Goal: Participate in discussion

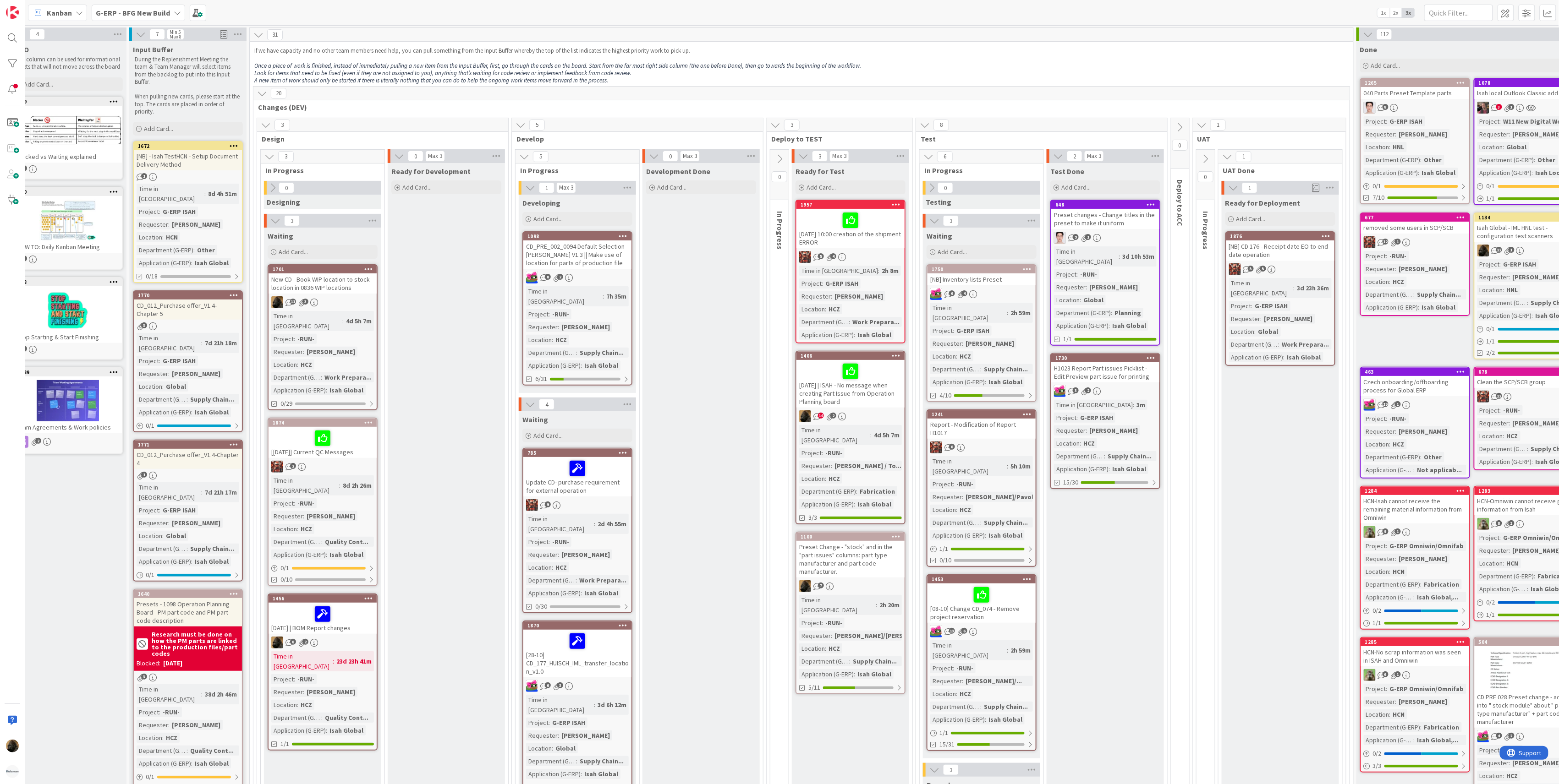
scroll to position [0, 112]
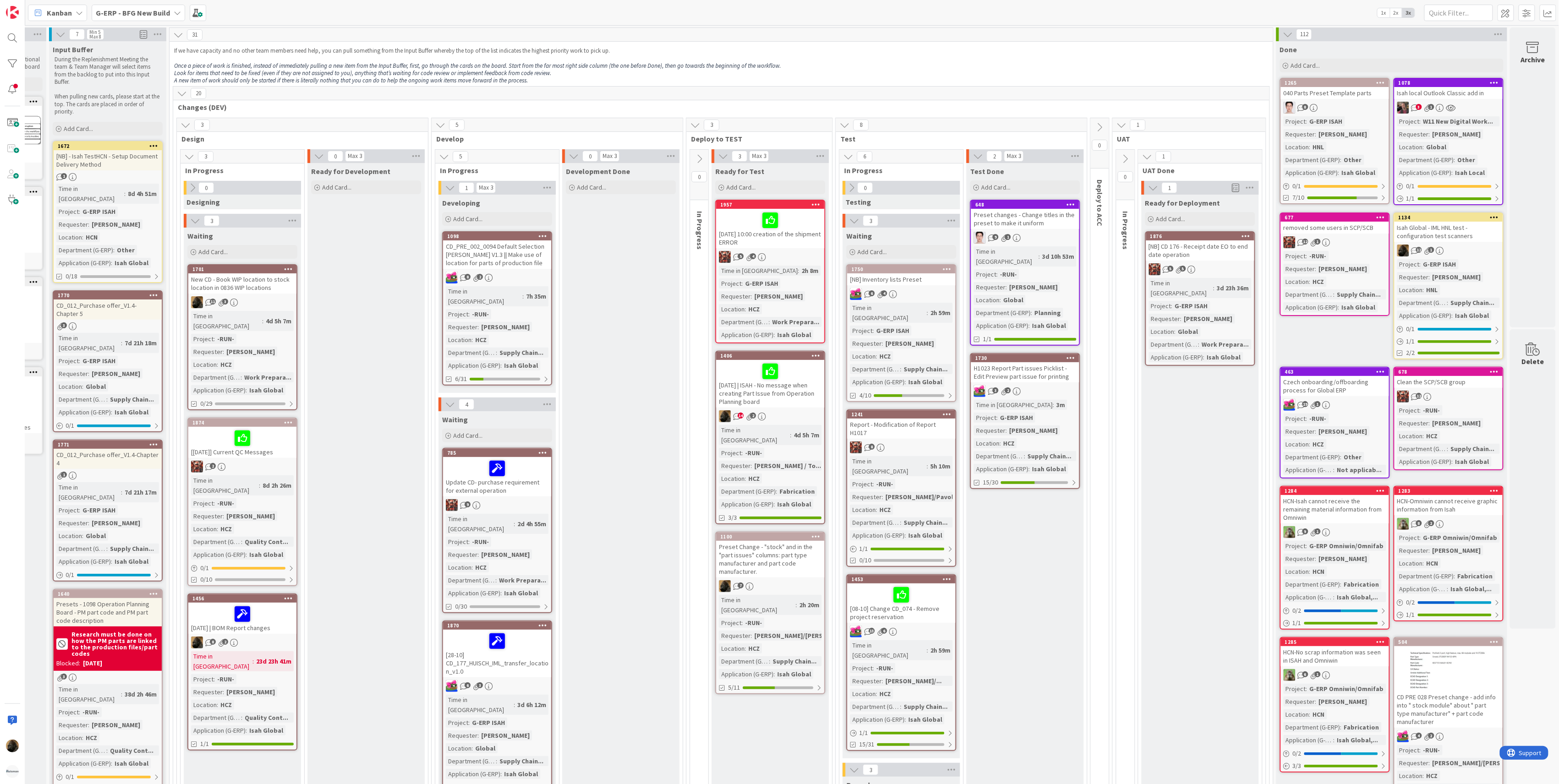
click at [779, 390] on div "[DATE] | ISAH - No message when creating Part Issue from Operation Planning boa…" at bounding box center [770, 384] width 108 height 48
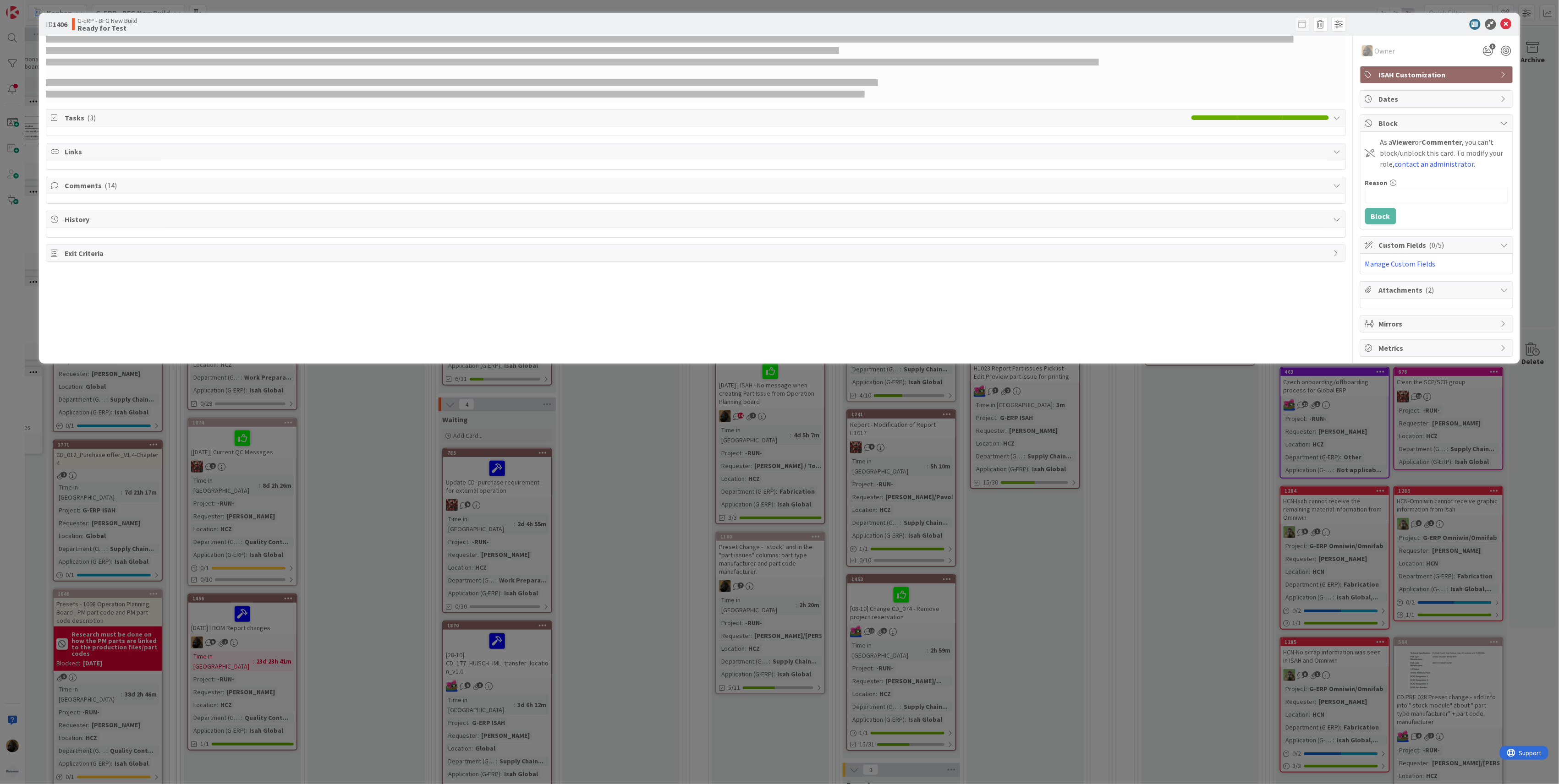
click at [1045, 70] on div at bounding box center [696, 69] width 1300 height 67
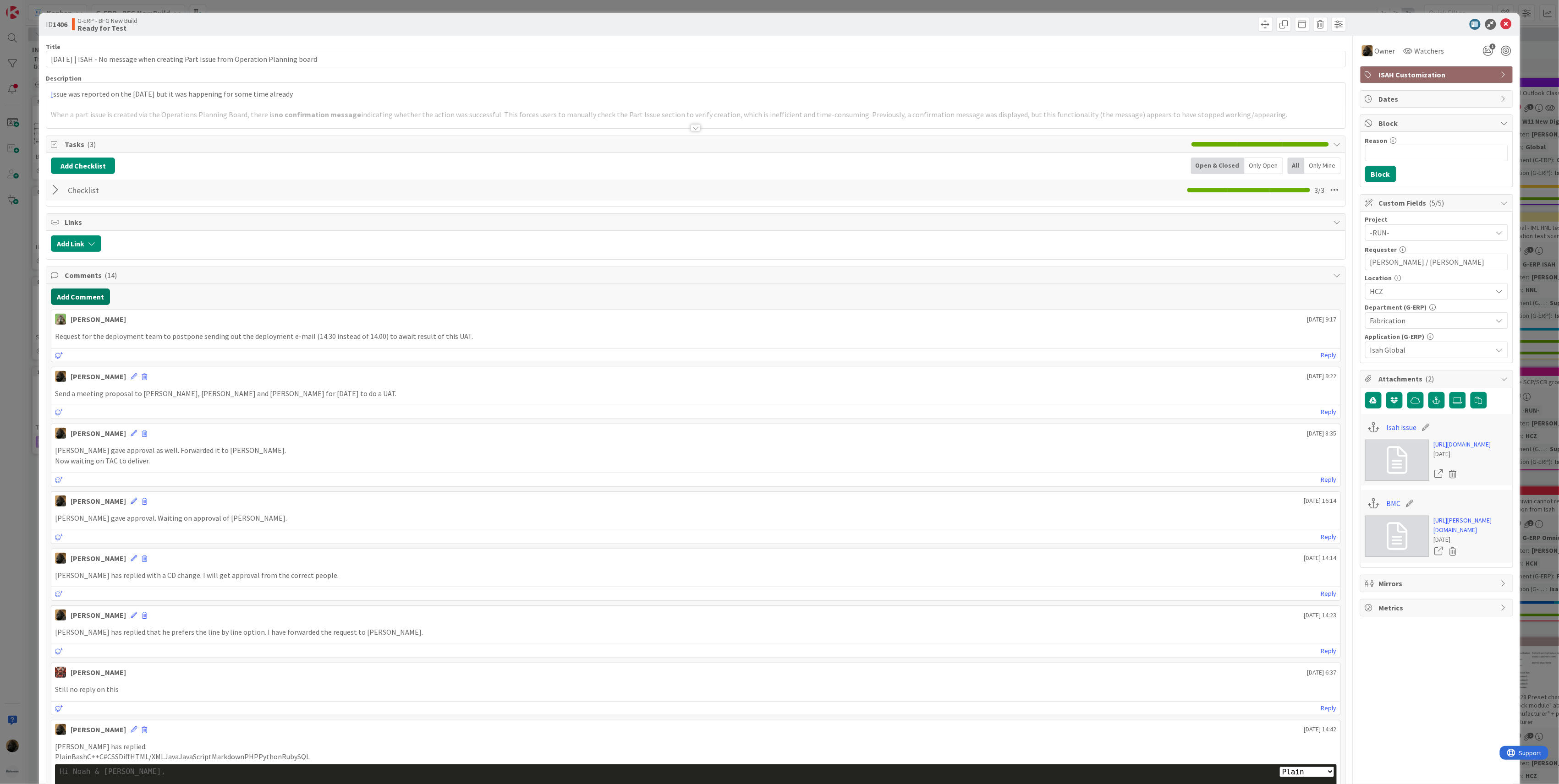
click at [85, 301] on button "Add Comment" at bounding box center [80, 296] width 59 height 16
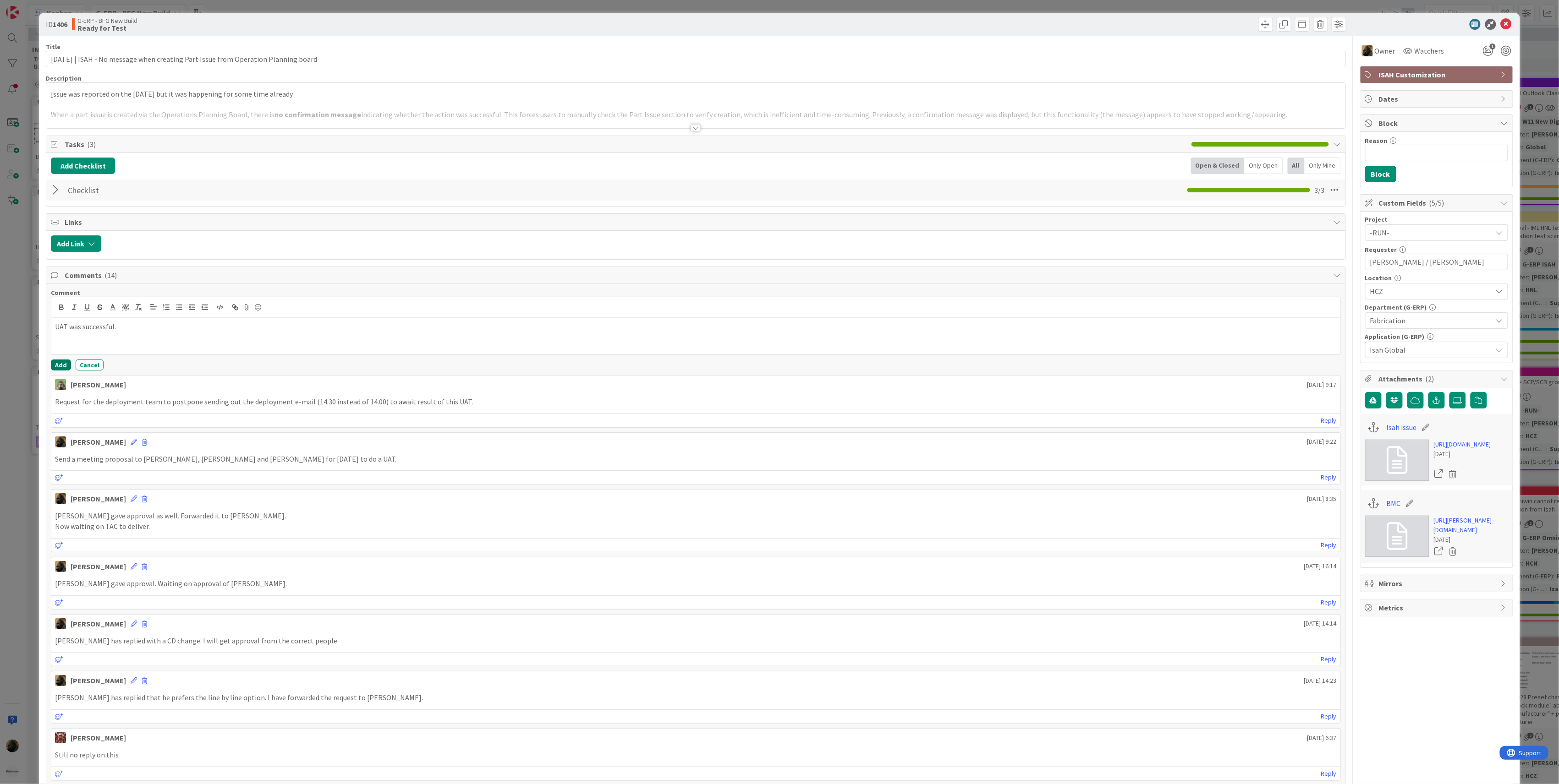
click at [56, 364] on button "Add" at bounding box center [61, 365] width 20 height 11
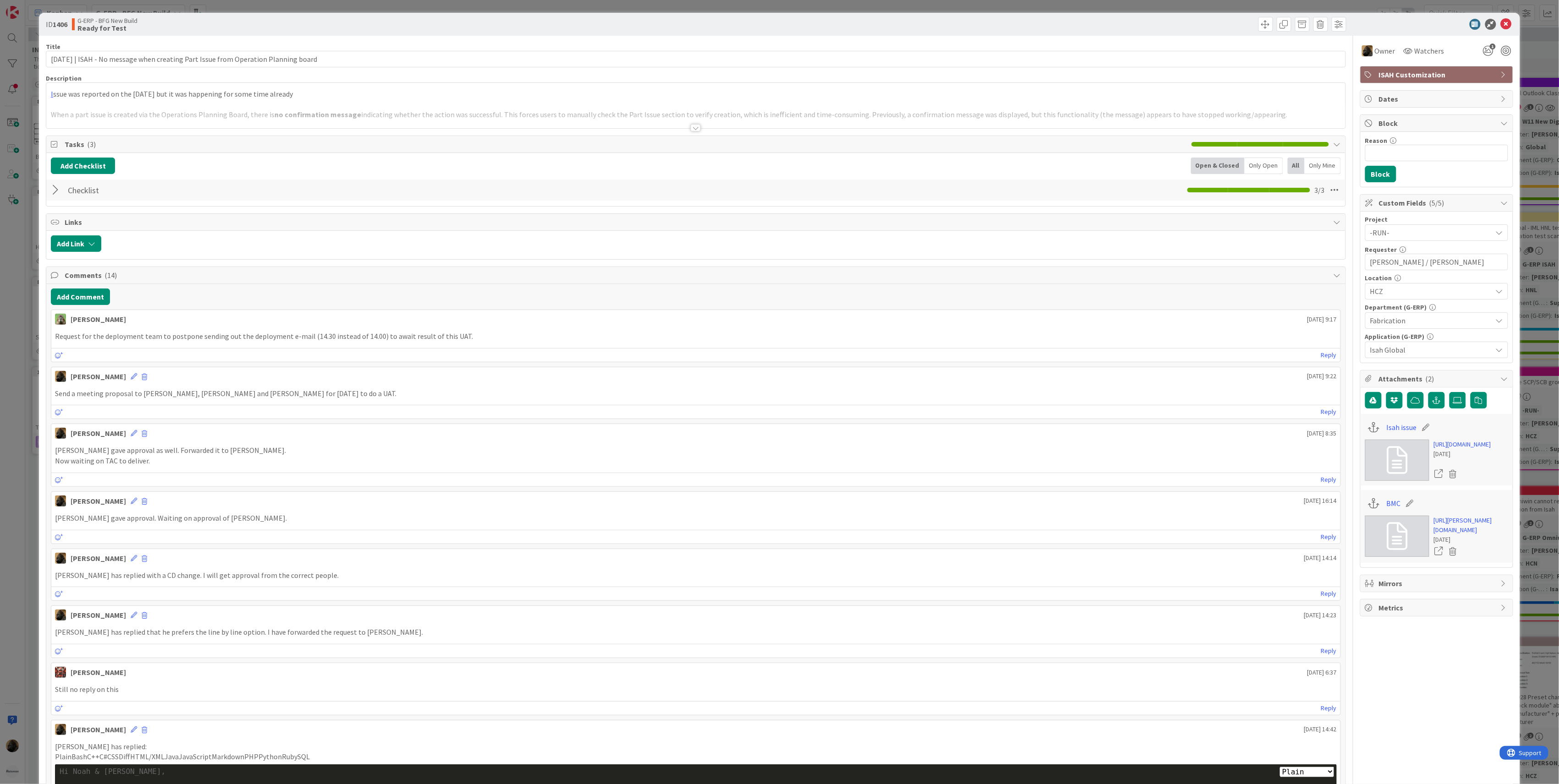
click at [690, 121] on div at bounding box center [695, 116] width 1299 height 24
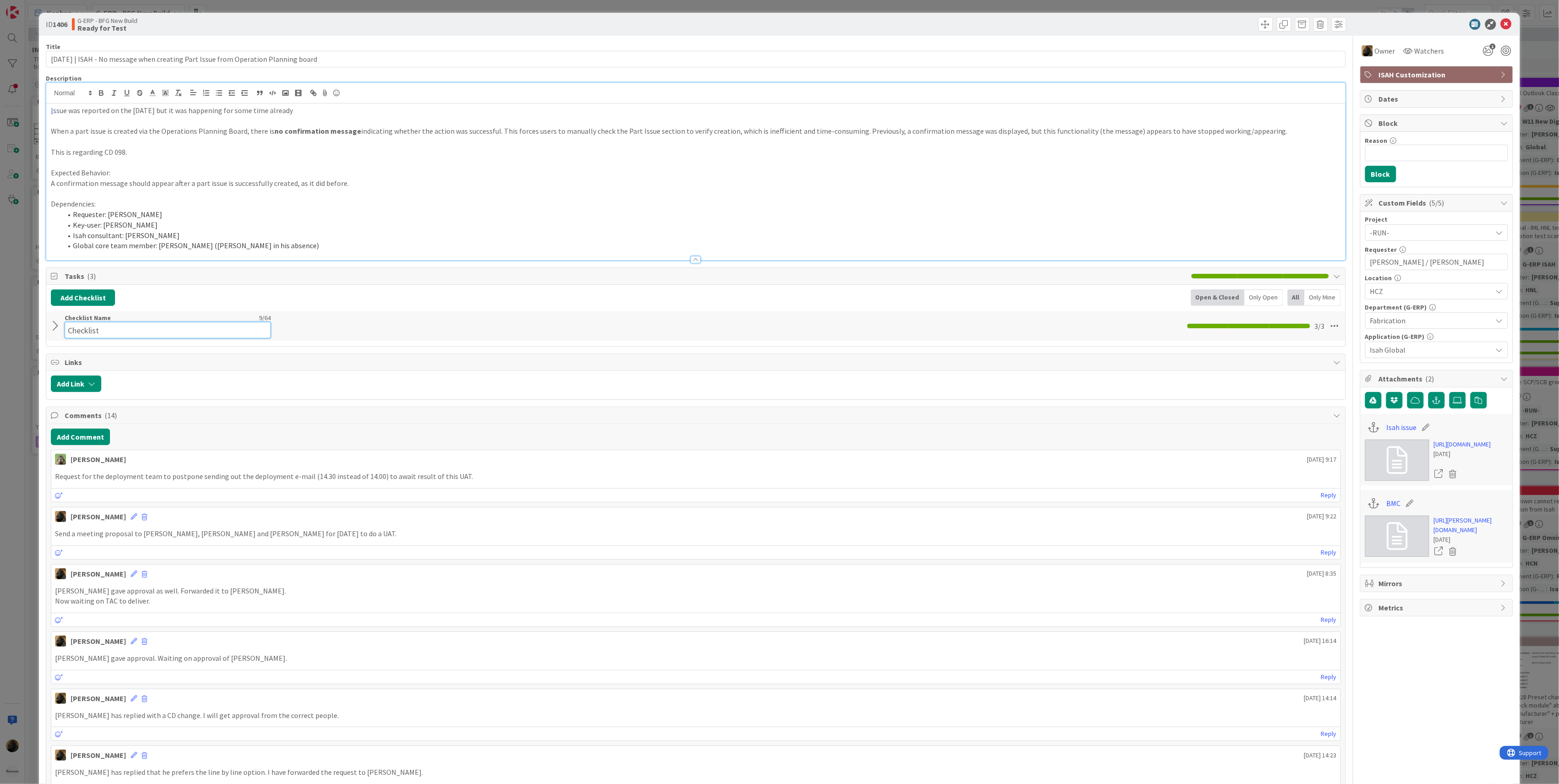
click at [139, 331] on input "Checklist" at bounding box center [168, 330] width 206 height 16
click at [63, 329] on div "Checklist Checklist Name 9 / 64 Checklist 3 / 3" at bounding box center [695, 322] width 1299 height 21
click at [59, 328] on div at bounding box center [57, 322] width 12 height 16
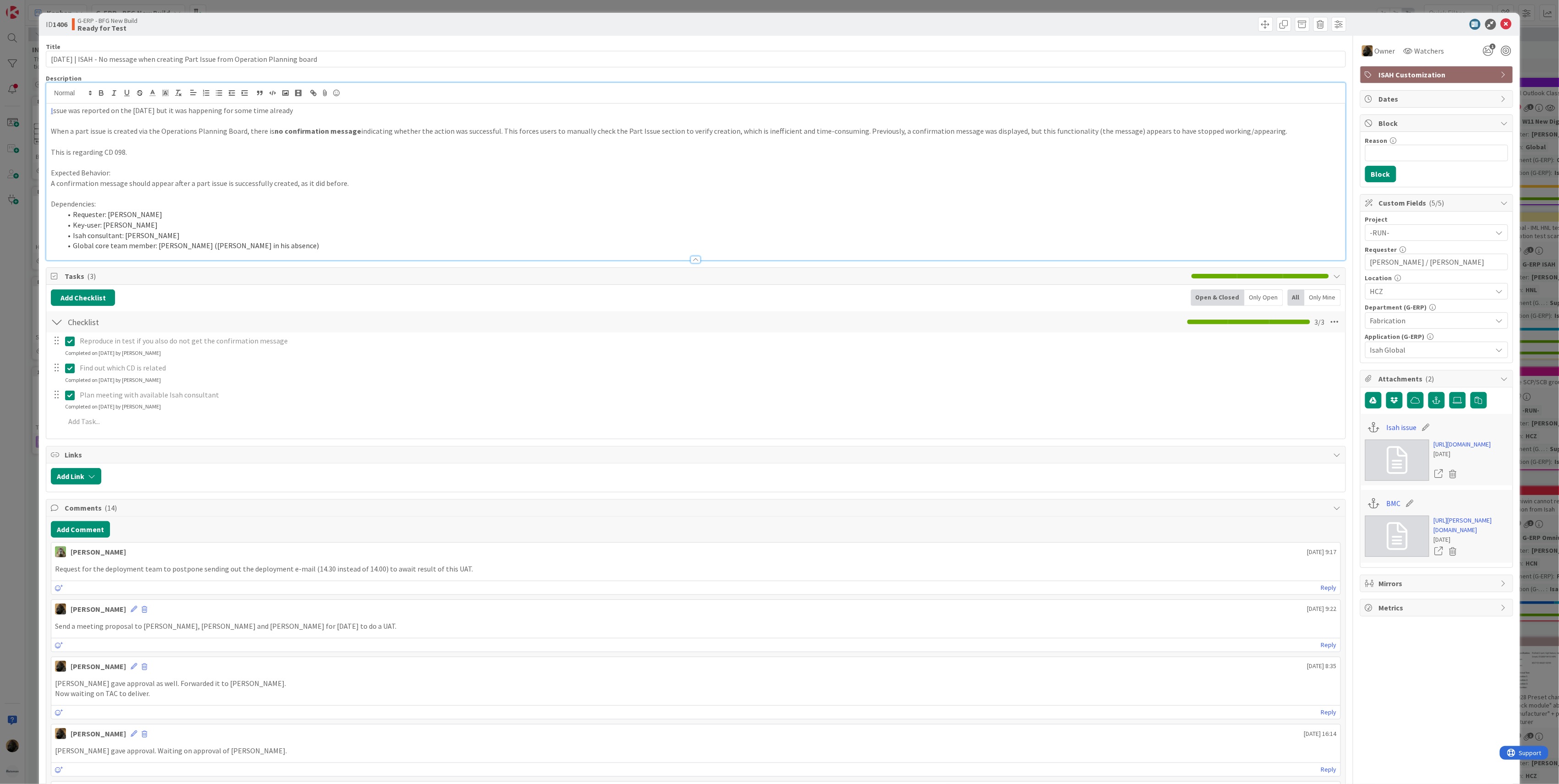
click at [53, 325] on div at bounding box center [57, 322] width 12 height 16
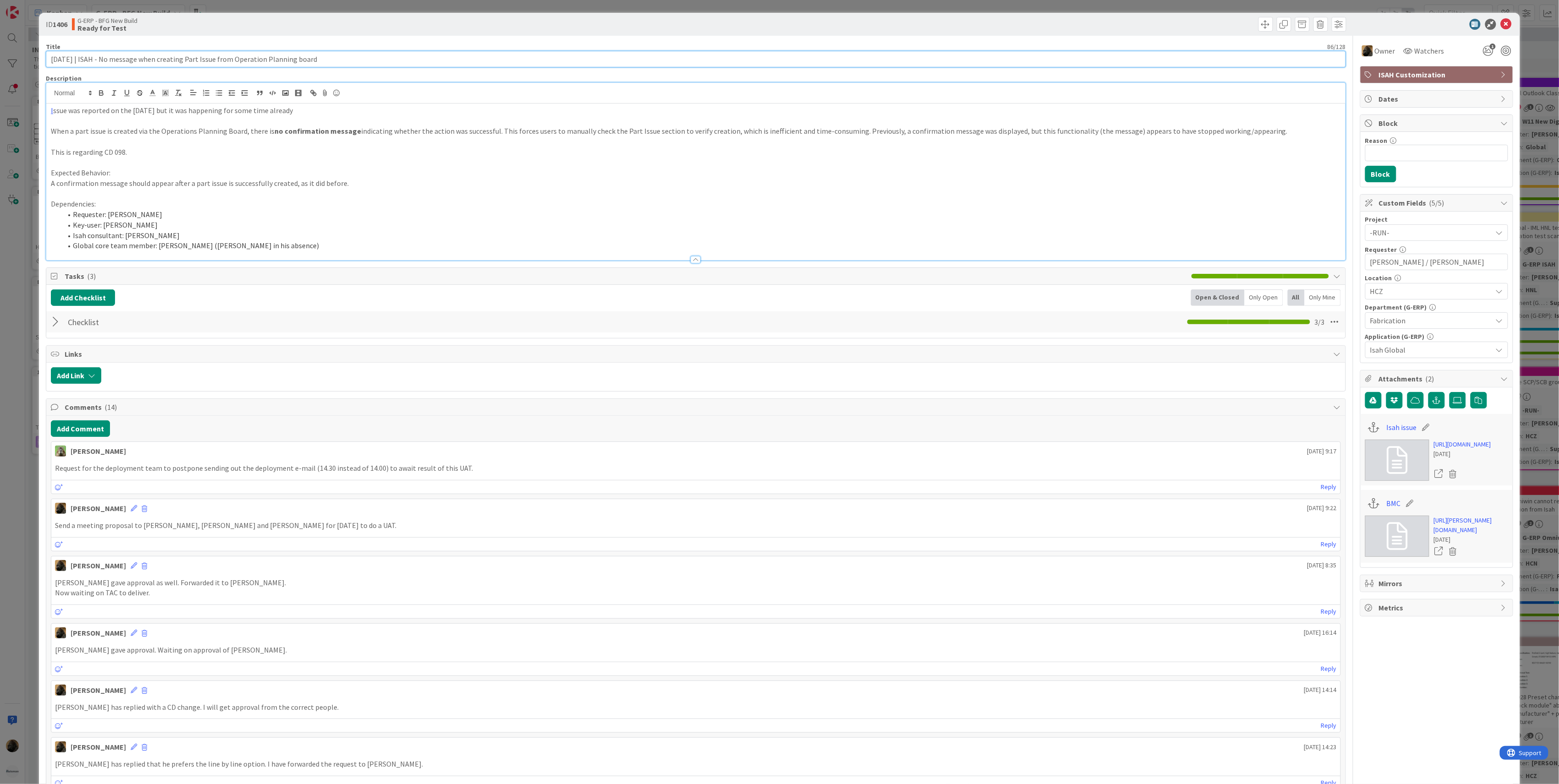
drag, startPoint x: 87, startPoint y: 61, endPoint x: 2, endPoint y: 67, distance: 85.2
click at [2, 67] on div "ID 1406 G-ERP - BFG New Build Ready for Test Title 86 / 128 [DATE] | ISAH - No …" at bounding box center [780, 392] width 1559 height 784
type input "ISAH - No message when creating Part Issue from Operation Planning board"
click at [15, 258] on div "ID 1406 G-ERP - BFG New Build Ready for Test Title 73 / 128 ISAH - No message w…" at bounding box center [780, 392] width 1559 height 784
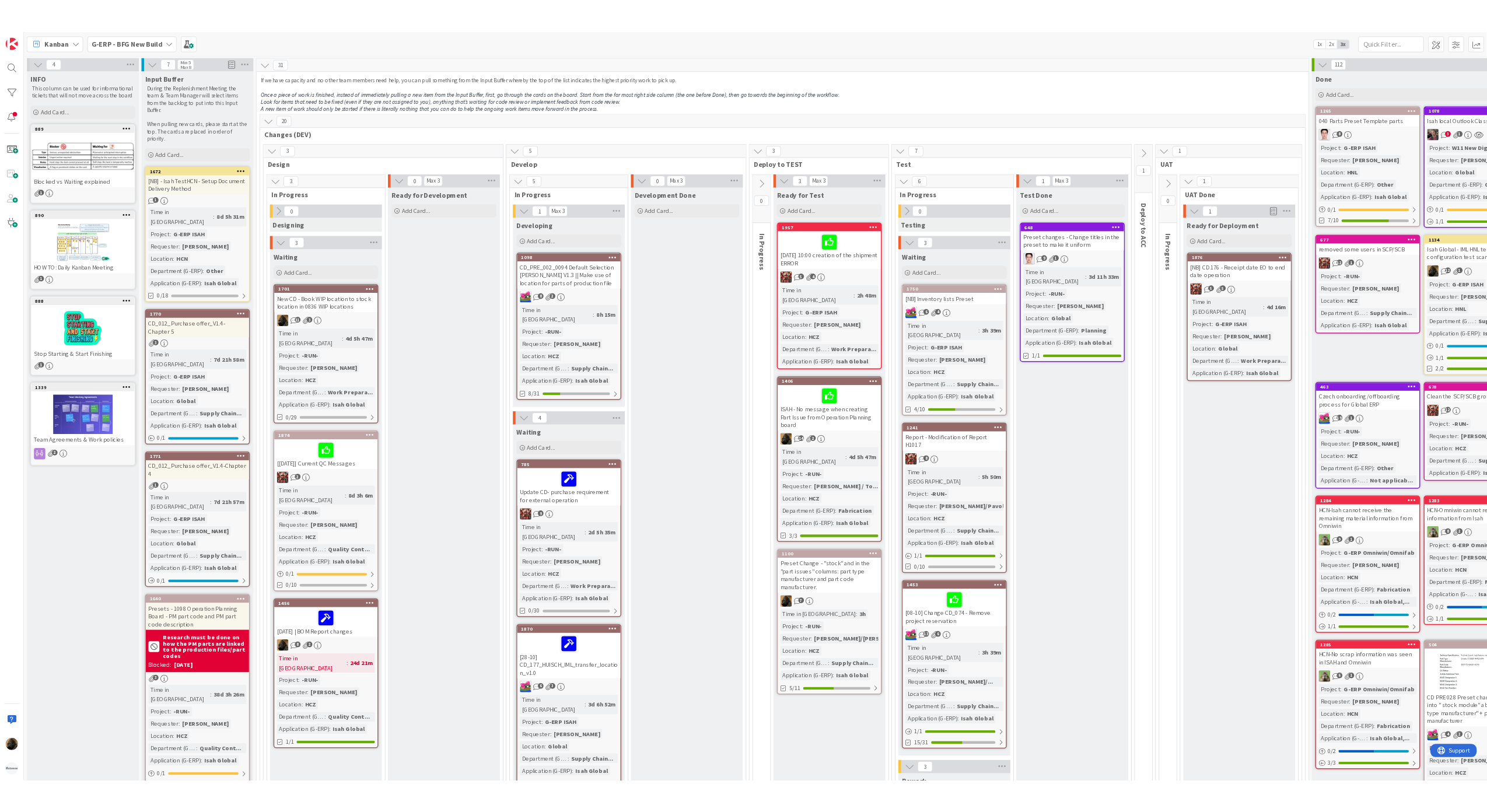
scroll to position [0, 143]
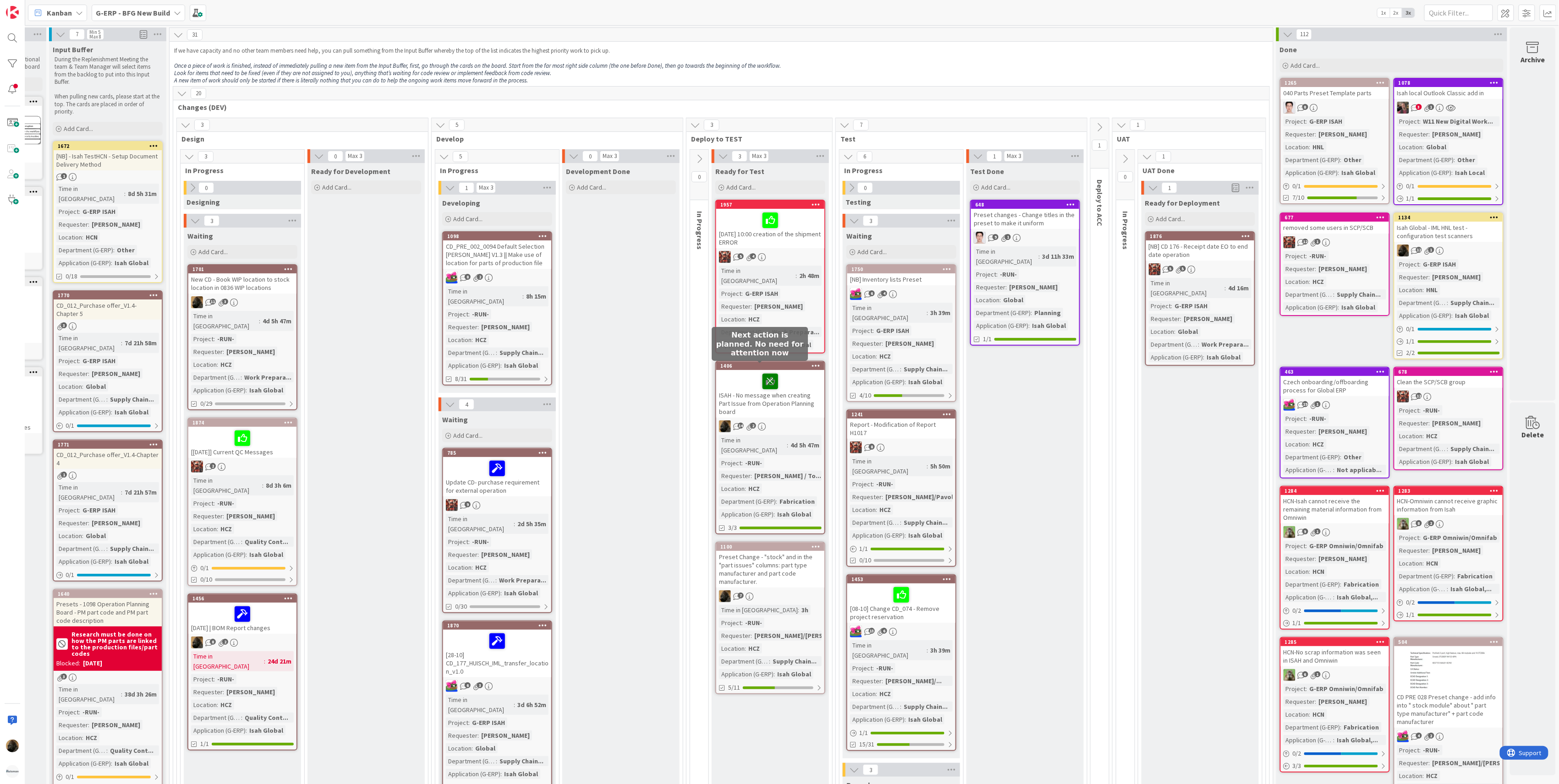
click at [763, 374] on icon at bounding box center [770, 381] width 16 height 15
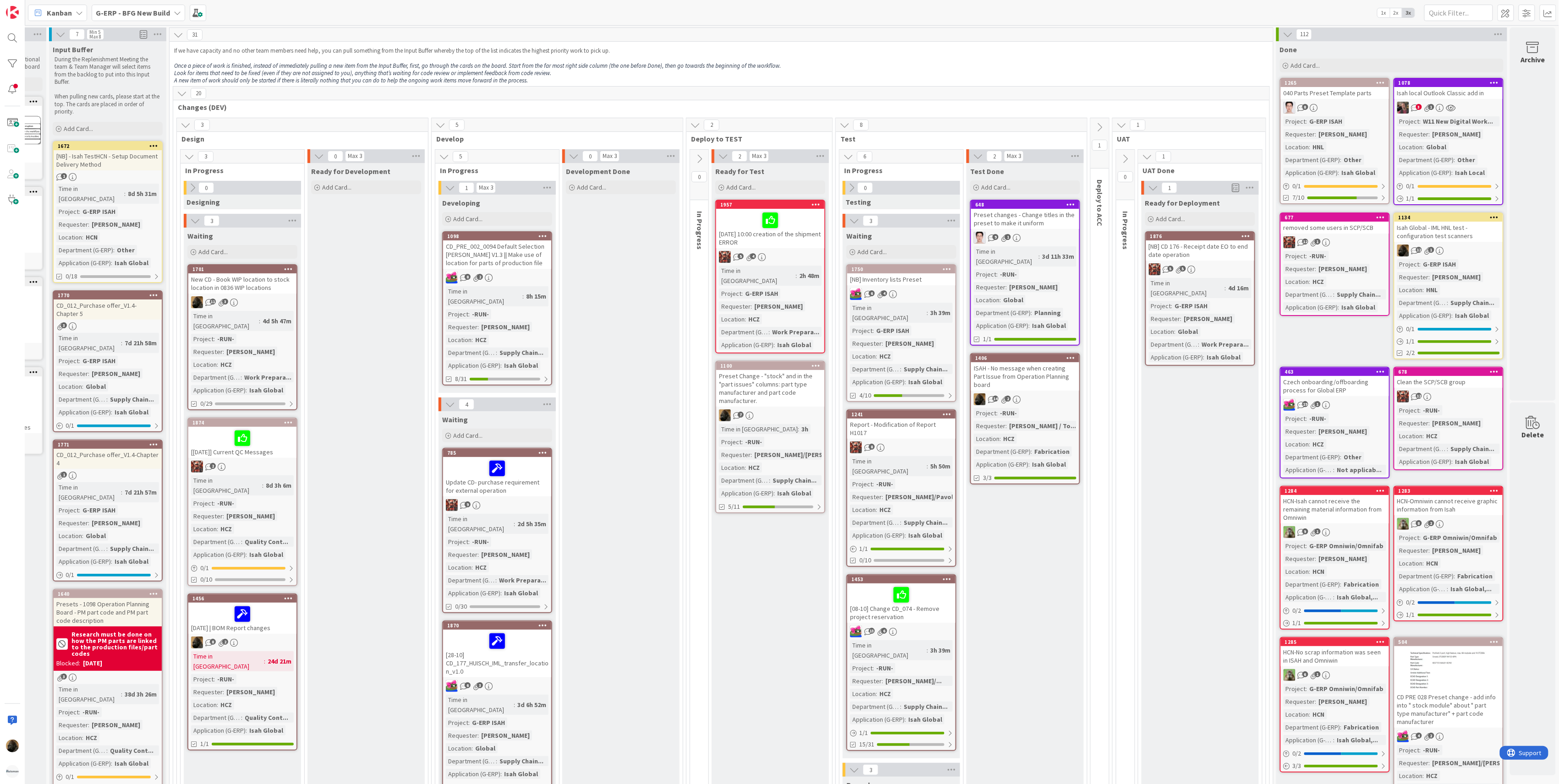
click at [1040, 565] on div "Test Done Add Card... 648 Preset changes - Change titles in the preset to make …" at bounding box center [1025, 744] width 117 height 1161
